Goal: Information Seeking & Learning: Learn about a topic

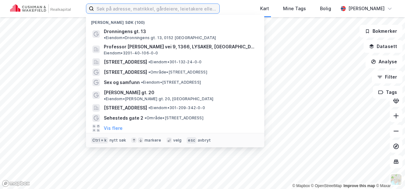
click at [139, 6] on input at bounding box center [156, 9] width 125 height 10
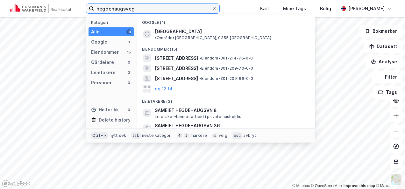
click at [140, 6] on input "hegdehaugsveg" at bounding box center [153, 9] width 118 height 10
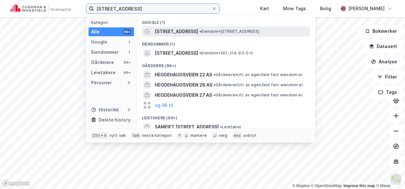
type input "[STREET_ADDRESS]"
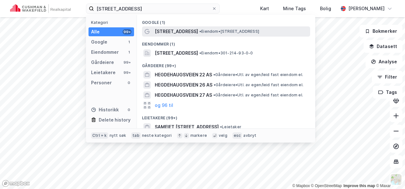
click at [201, 33] on span "•" at bounding box center [200, 31] width 2 height 5
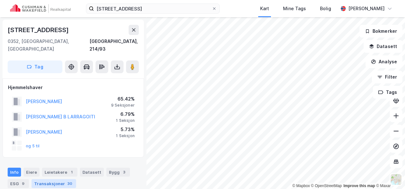
click at [61, 179] on div "Transaksjoner 30" at bounding box center [53, 183] width 45 height 9
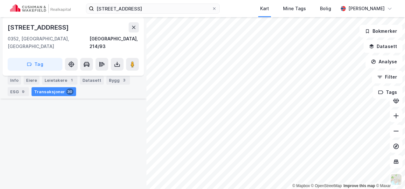
scroll to position [590, 0]
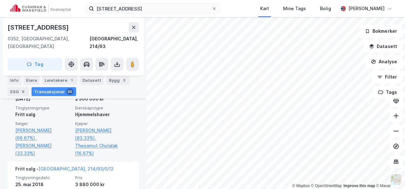
click at [106, 90] on div "Fritt salg - [GEOGRAPHIC_DATA], 214/93/0/15" at bounding box center [73, 85] width 116 height 10
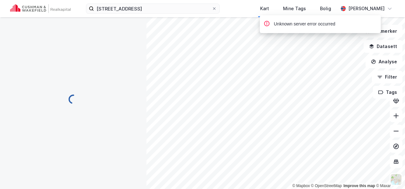
scroll to position [0, 0]
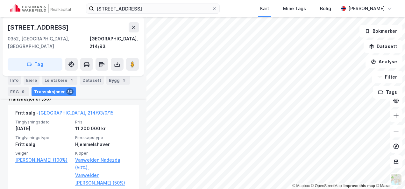
scroll to position [202, 0]
